Goal: Navigation & Orientation: Find specific page/section

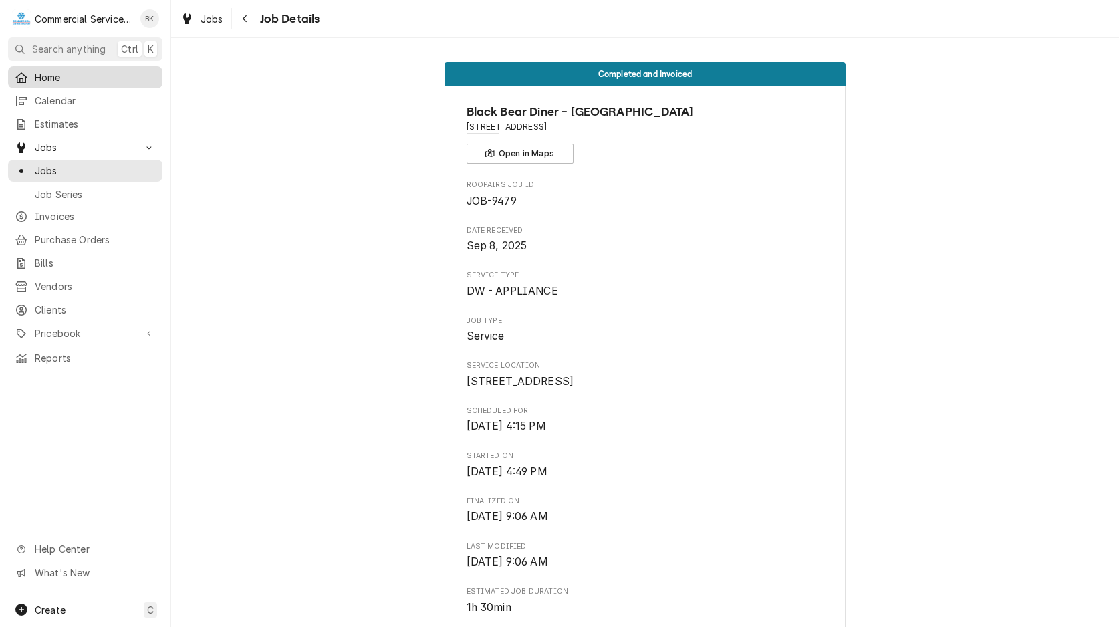
click at [64, 76] on span "Home" at bounding box center [95, 77] width 121 height 14
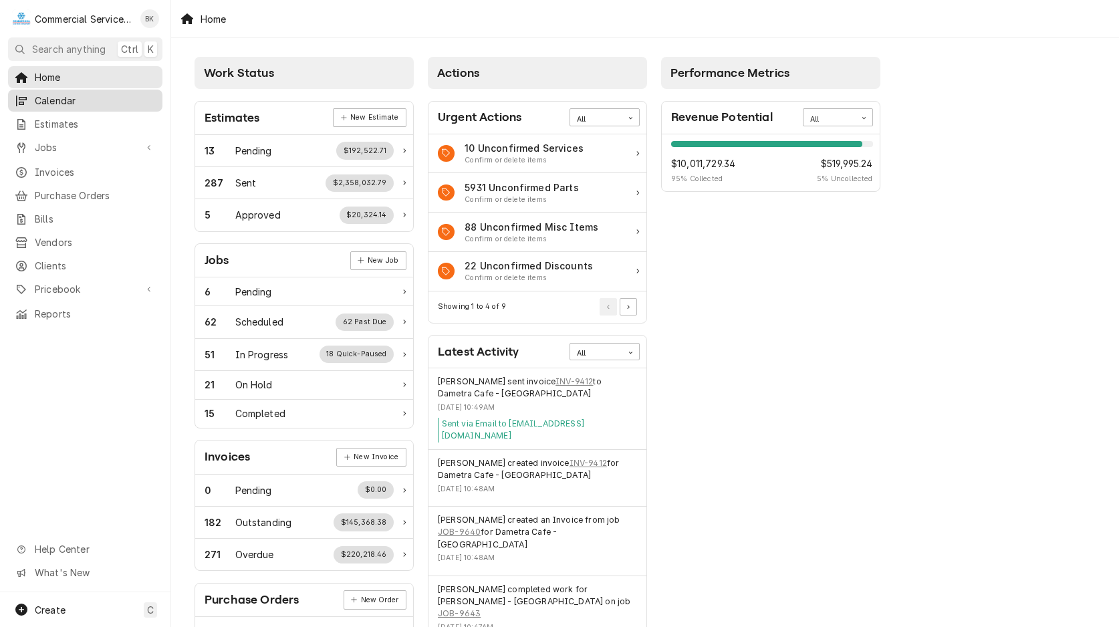
click at [68, 106] on link "Calendar" at bounding box center [85, 101] width 154 height 22
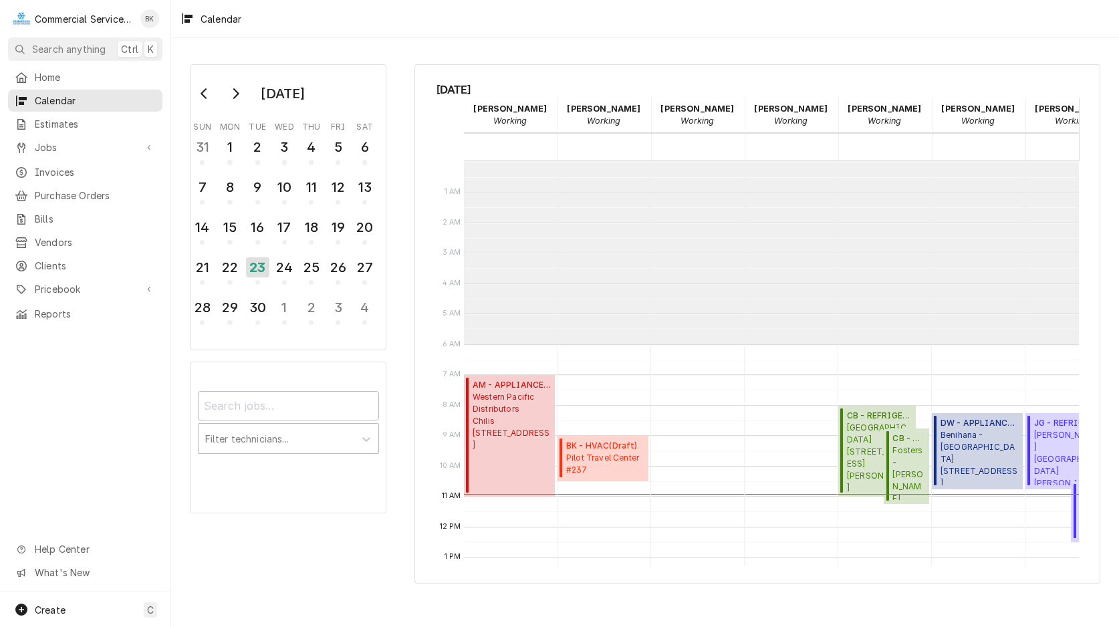
scroll to position [183, 0]
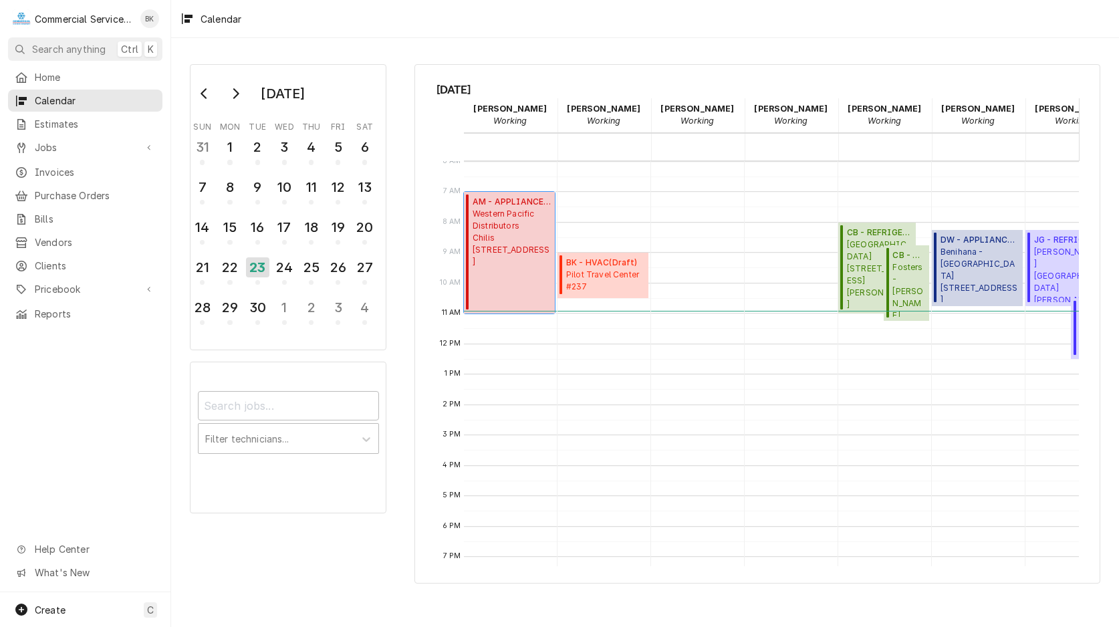
click at [509, 268] on span "Western Pacific Distributors Chilis 970 / 1349 Canyon Del Rey Blvd, Seaside, CA…" at bounding box center [512, 238] width 78 height 60
click at [584, 274] on span "Pilot Travel Center #237 951 Work Street, Salinas, CA 93901" at bounding box center [605, 281] width 78 height 25
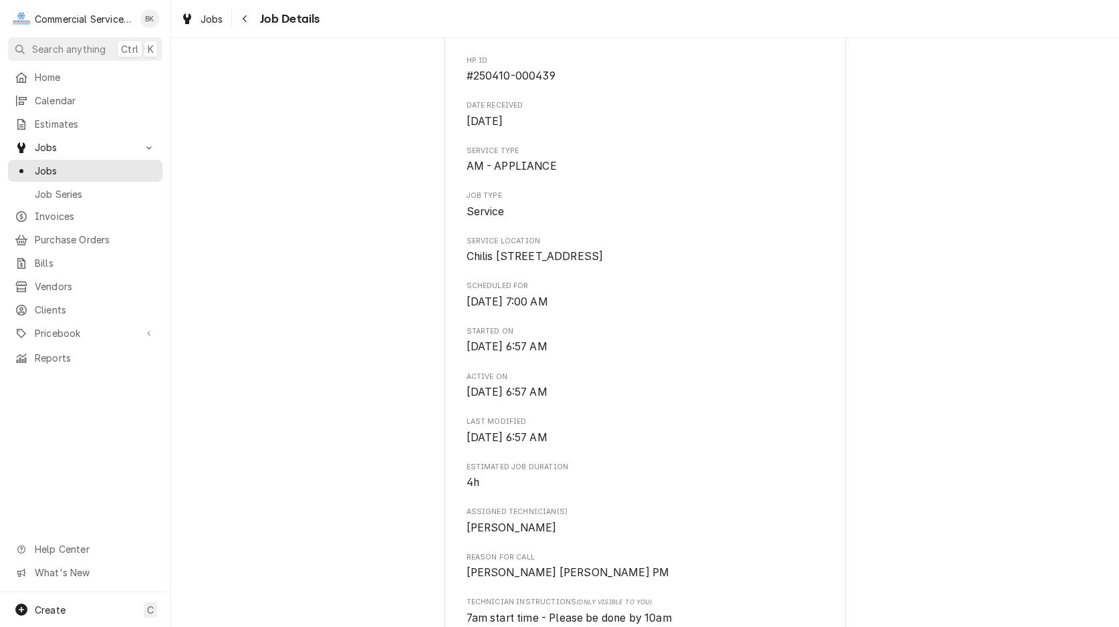
scroll to position [205, 0]
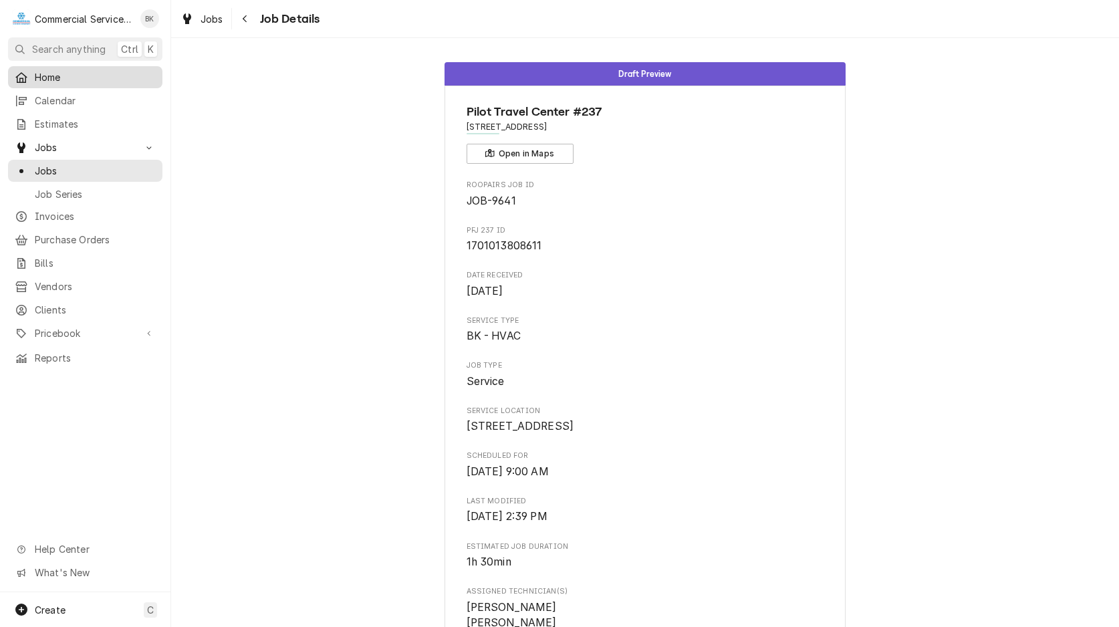
click at [61, 78] on span "Home" at bounding box center [95, 77] width 121 height 14
